Goal: Information Seeking & Learning: Learn about a topic

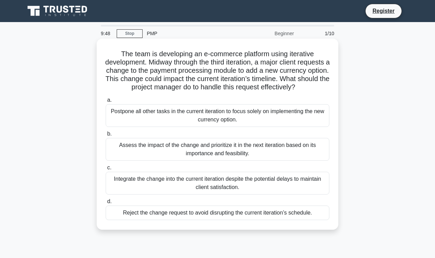
click at [234, 127] on div "Postpone all other tasks in the current iteration to focus solely on implementi…" at bounding box center [218, 115] width 224 height 23
click at [106, 103] on input "a. Postpone all other tasks in the current iteration to focus solely on impleme…" at bounding box center [106, 100] width 0 height 4
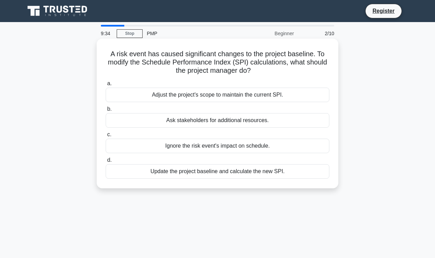
click at [210, 122] on div "Ask stakeholders for additional resources." at bounding box center [218, 120] width 224 height 15
click at [106, 112] on input "b. Ask stakeholders for additional resources." at bounding box center [106, 109] width 0 height 4
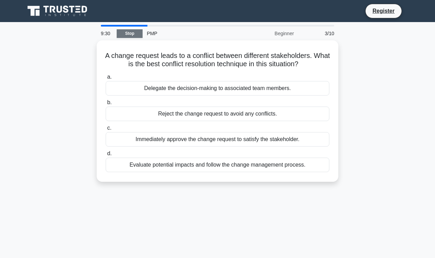
click at [137, 34] on link "Stop" at bounding box center [130, 33] width 26 height 9
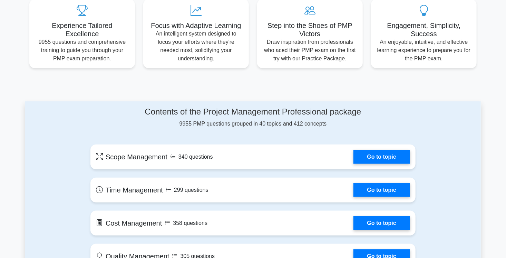
scroll to position [39, 0]
